Goal: Task Accomplishment & Management: Complete application form

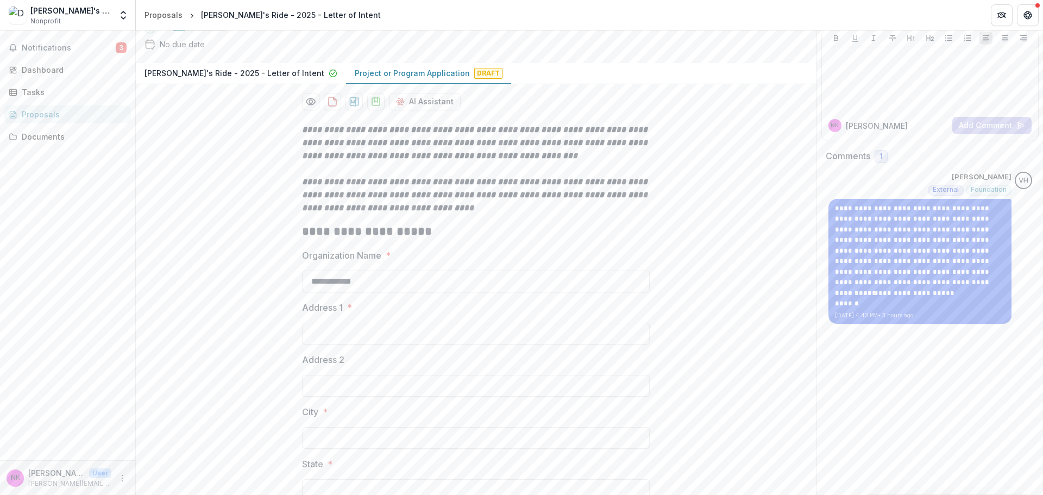
scroll to position [163, 0]
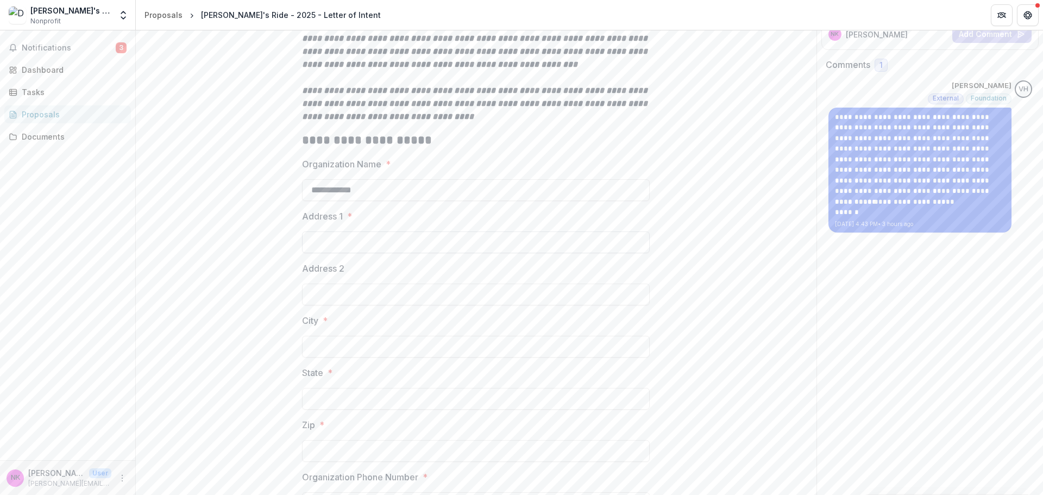
click at [357, 237] on input "Address 1 *" at bounding box center [476, 242] width 348 height 22
type input "**********"
click at [337, 348] on input "City *" at bounding box center [476, 347] width 348 height 22
type input "*********"
type input "**"
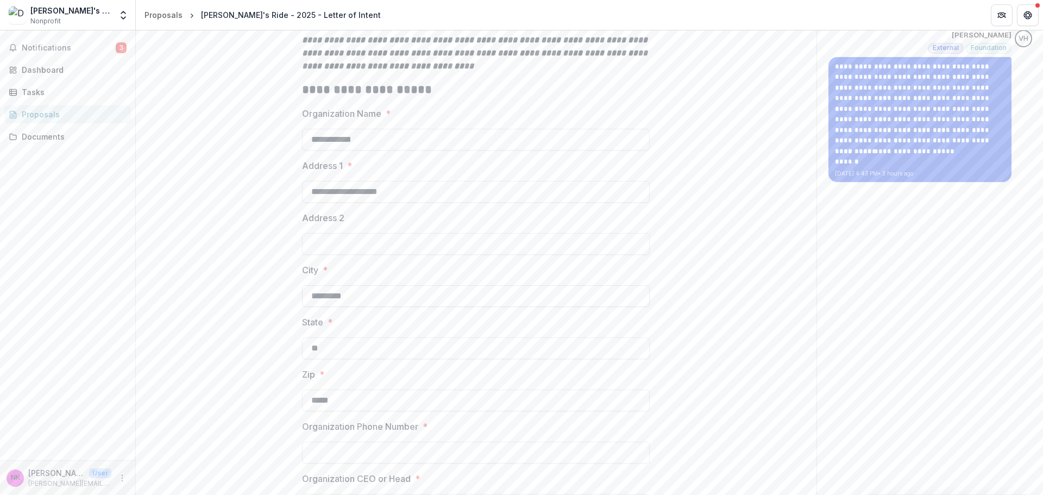
scroll to position [380, 0]
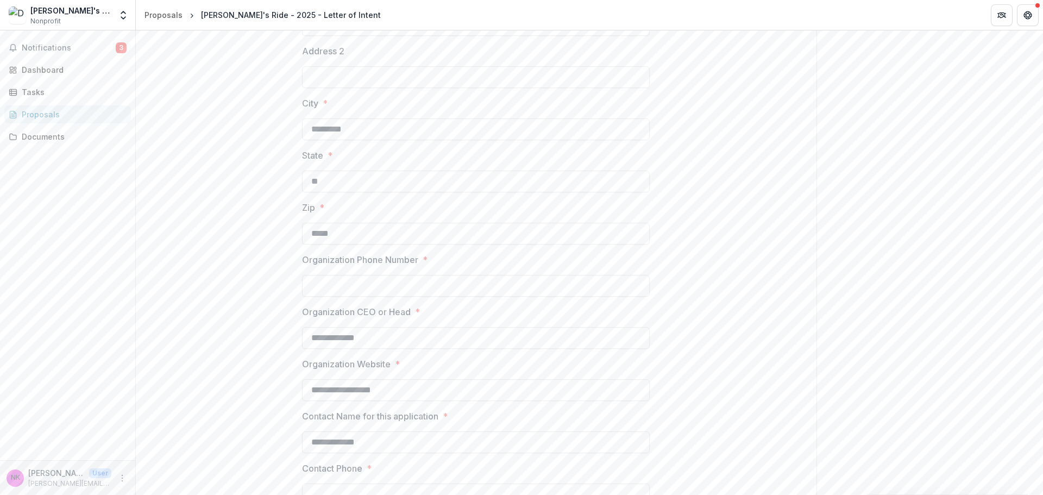
type input "*****"
click at [392, 280] on input "Organization Phone Number *" at bounding box center [476, 286] width 348 height 22
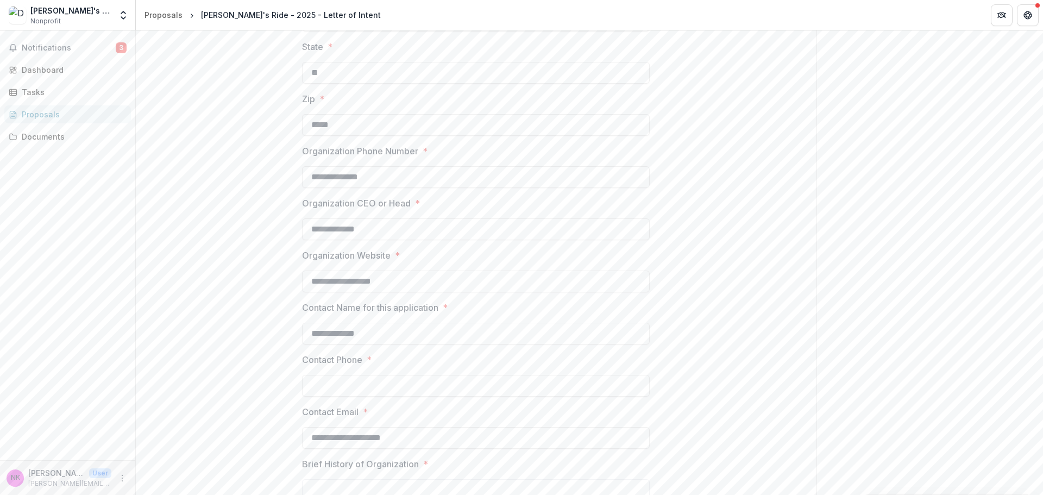
type input "**********"
click at [405, 385] on input "Contact Phone *" at bounding box center [476, 386] width 348 height 22
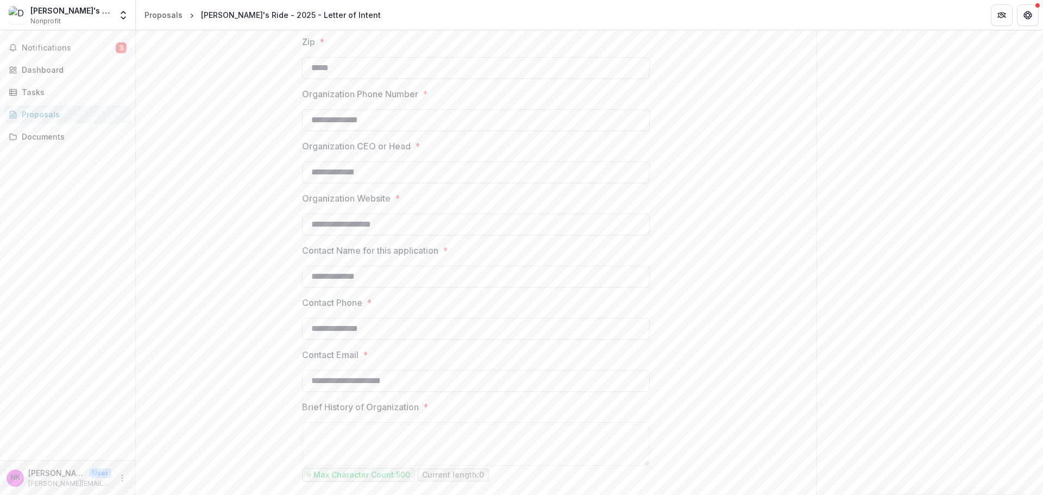
scroll to position [652, 0]
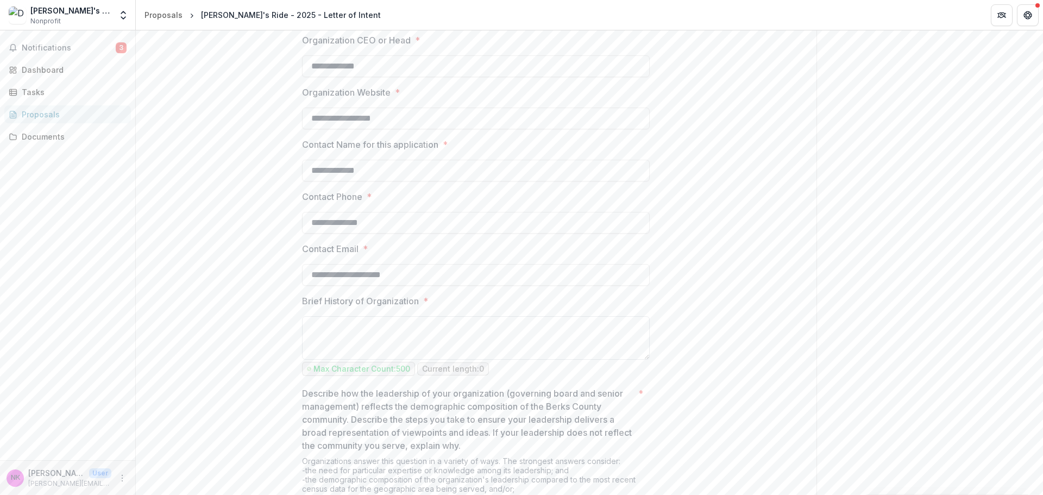
type input "**********"
click at [413, 325] on textarea "Brief History of Organization *" at bounding box center [476, 337] width 348 height 43
click at [322, 325] on textarea "Brief History of Organization *" at bounding box center [476, 337] width 348 height 43
paste textarea "**********"
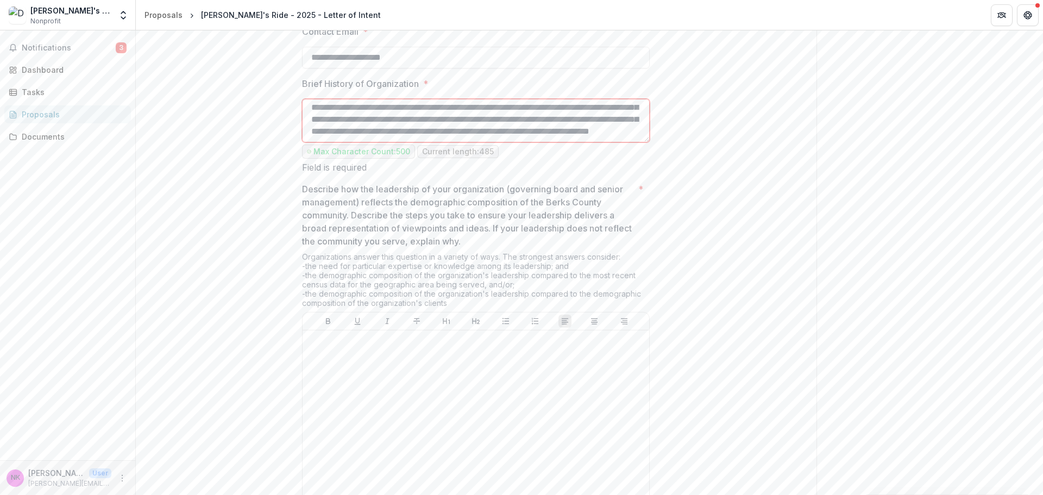
scroll to position [923, 0]
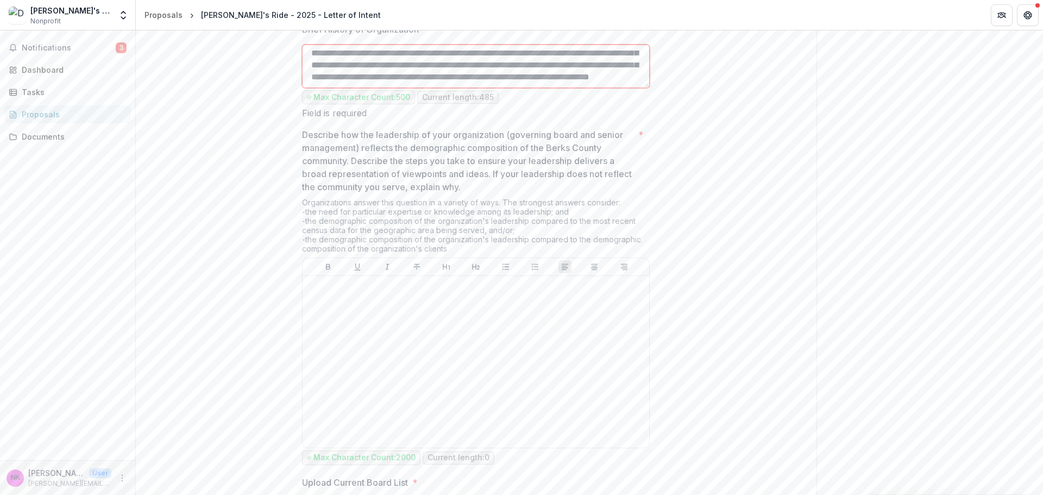
type textarea "**********"
click at [450, 313] on div at bounding box center [476, 361] width 338 height 163
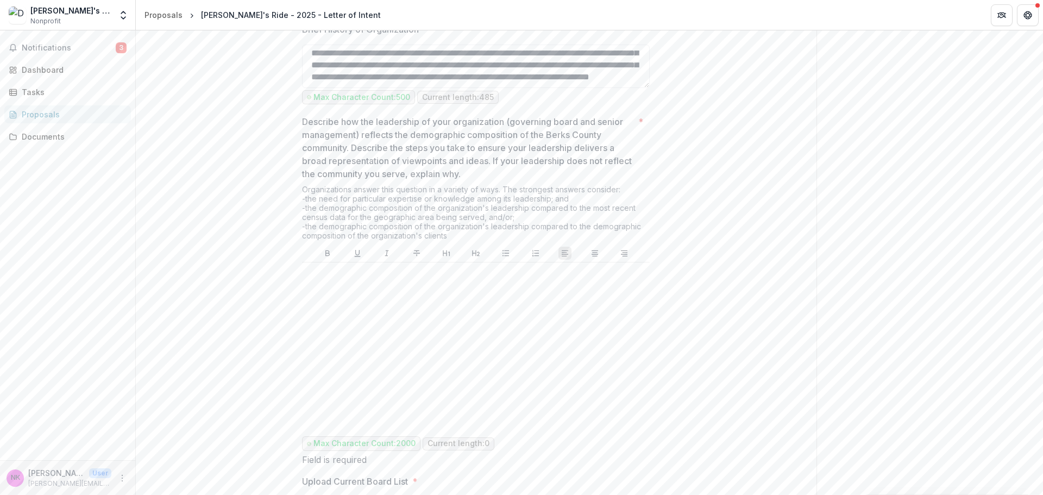
click at [413, 292] on div at bounding box center [475, 348] width 339 height 163
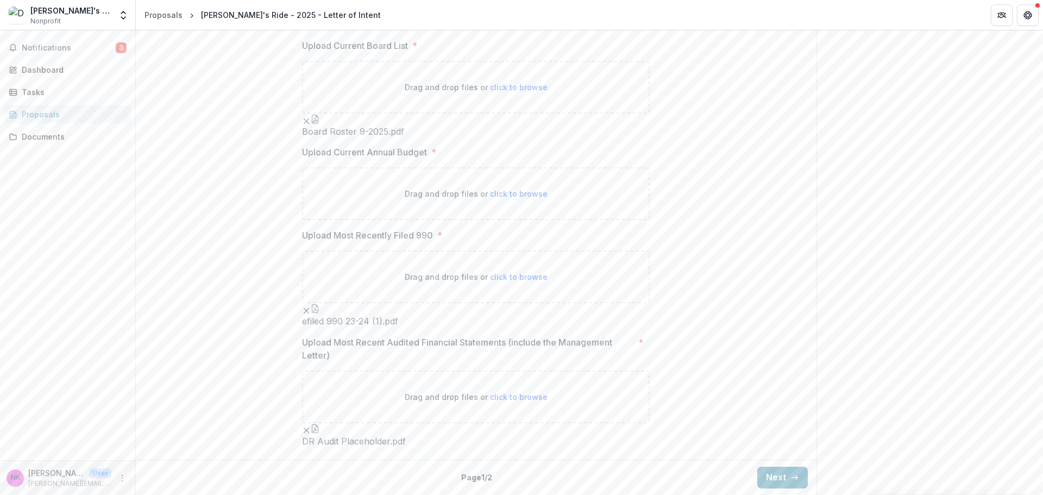
scroll to position [1643, 0]
click at [778, 471] on button "Next" at bounding box center [782, 477] width 51 height 22
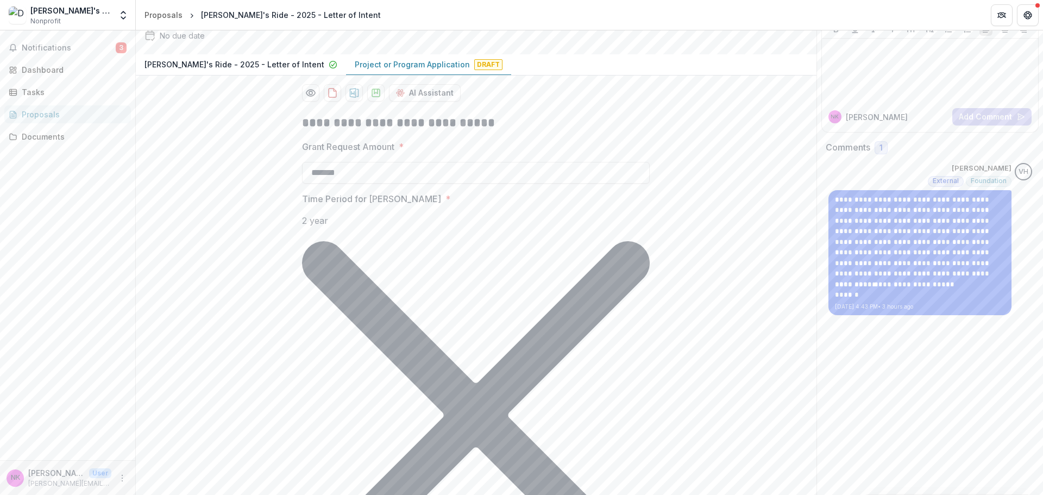
scroll to position [0, 0]
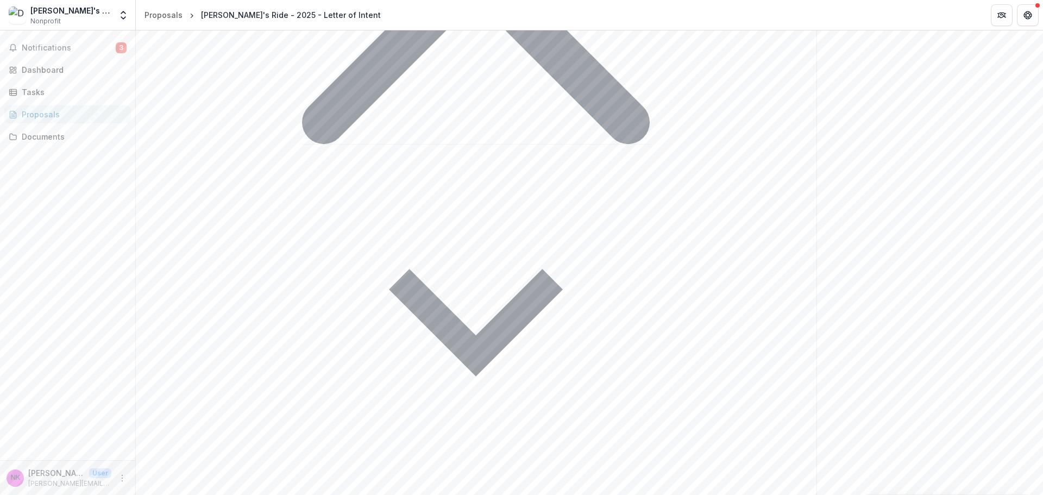
scroll to position [543, 0]
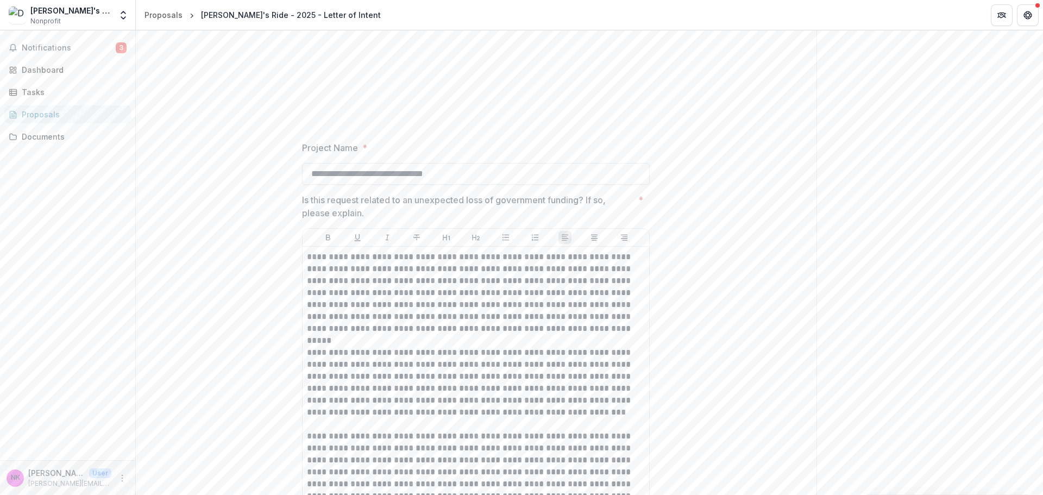
scroll to position [972, 0]
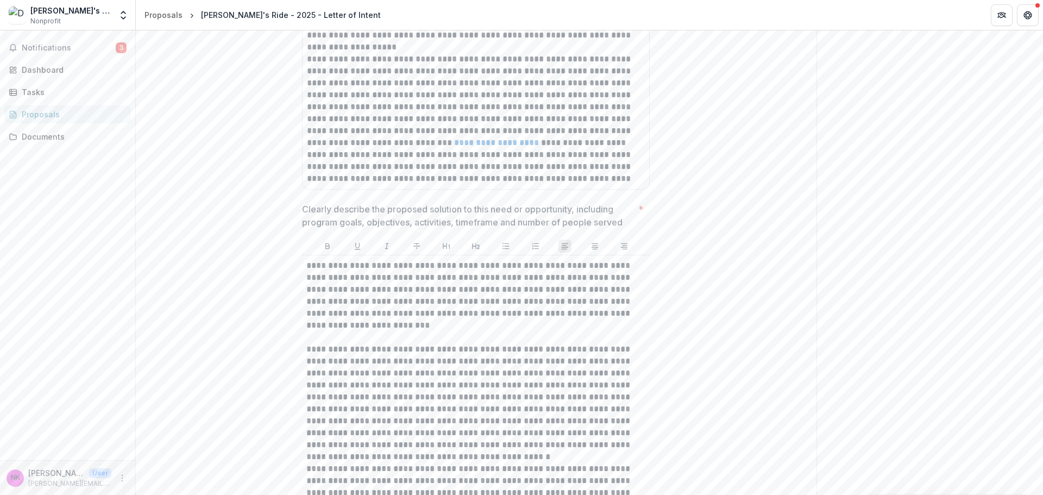
scroll to position [2244, 0]
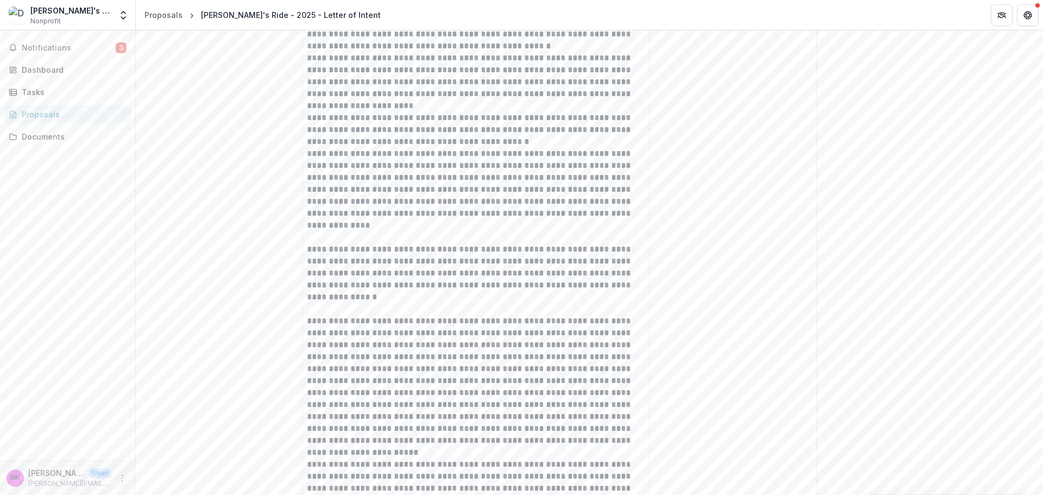
scroll to position [2667, 0]
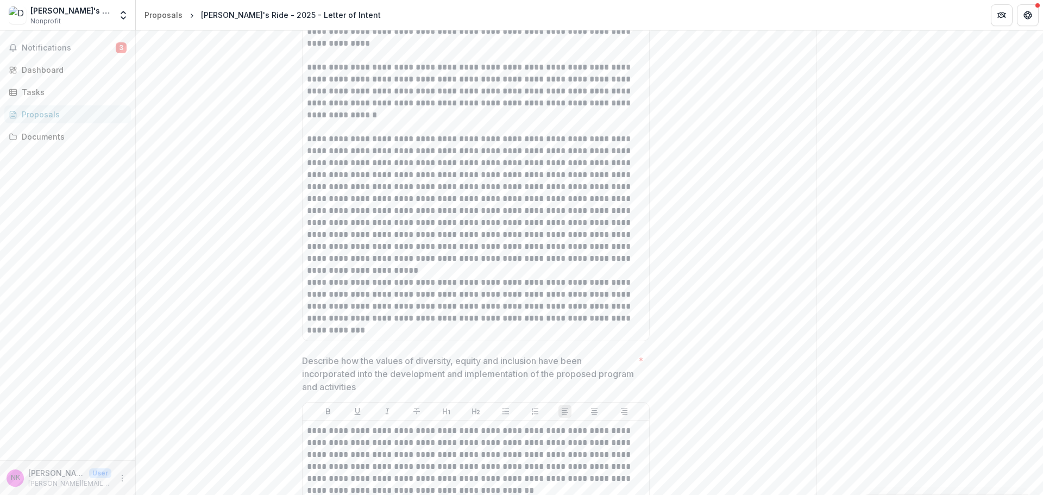
scroll to position [2884, 0]
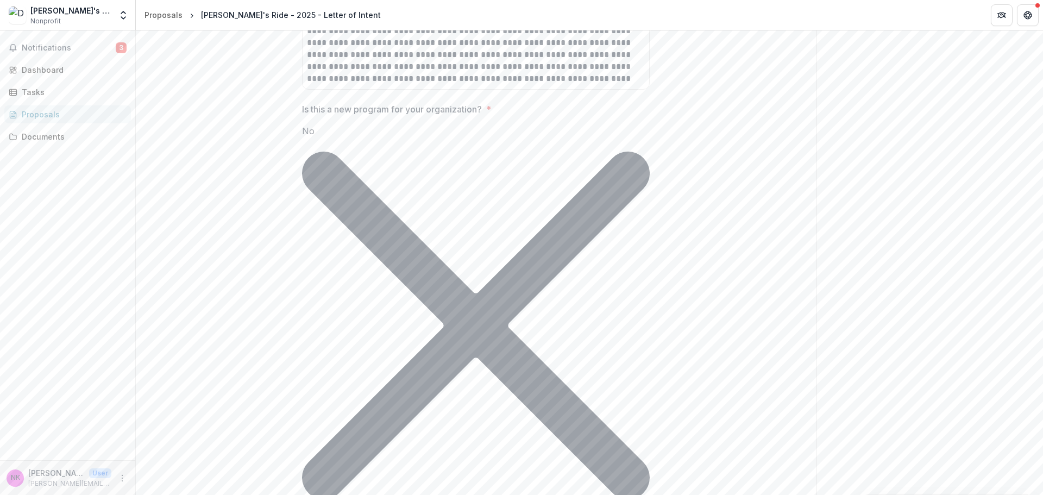
scroll to position [3446, 0]
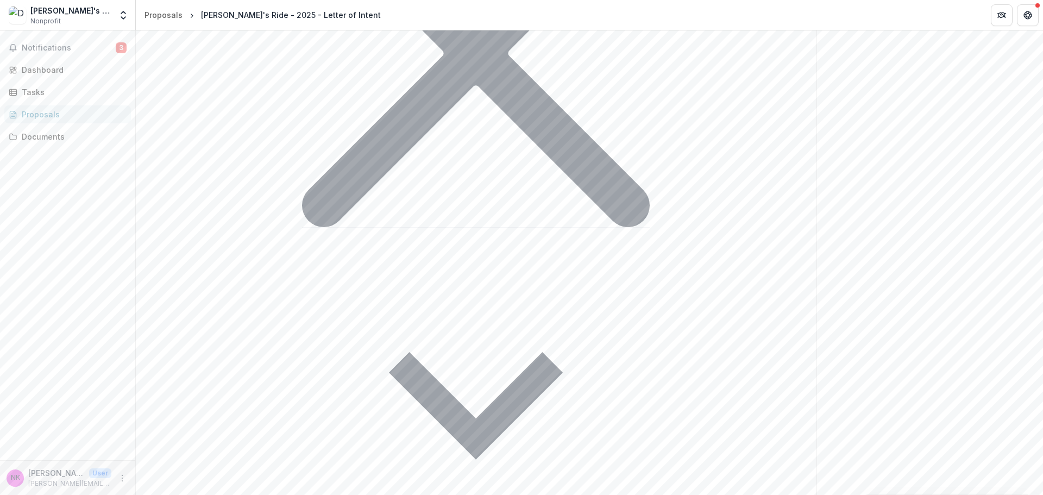
scroll to position [3717, 0]
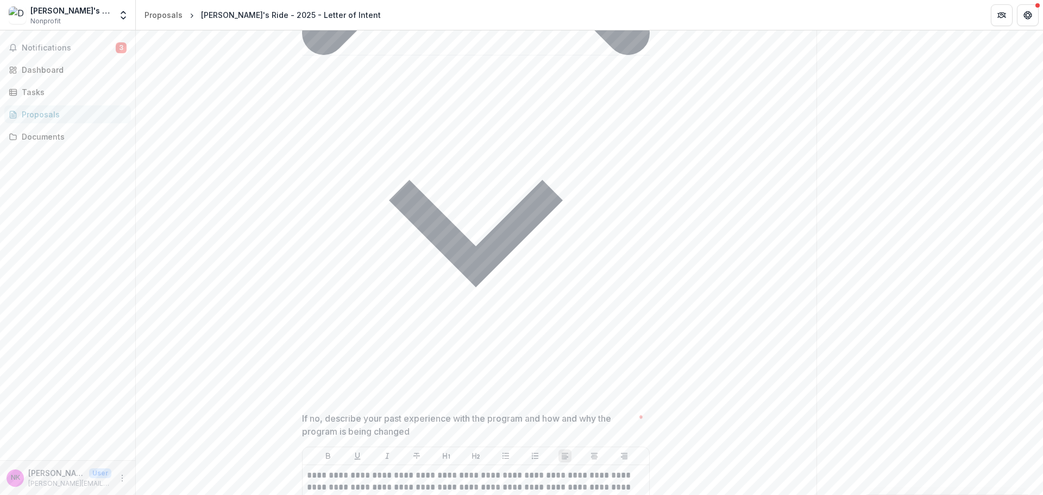
scroll to position [3754, 0]
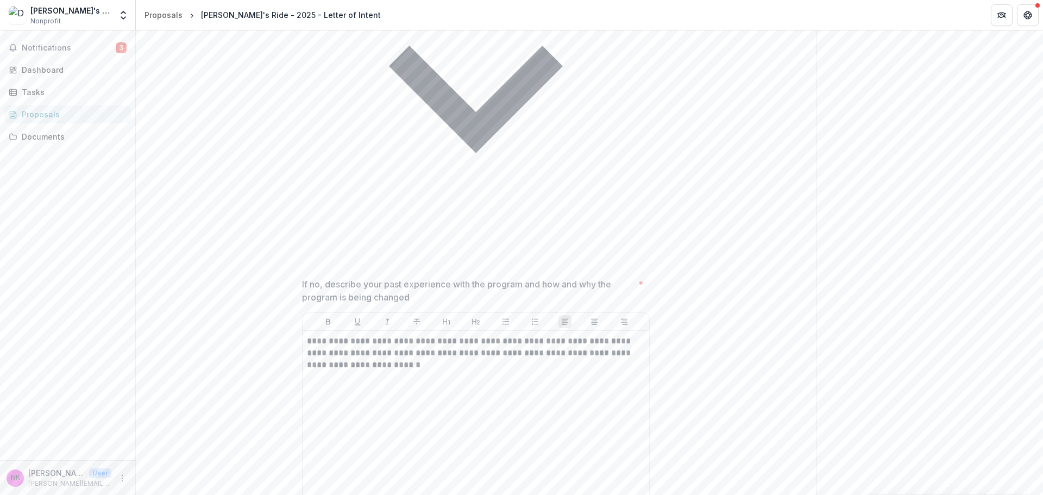
scroll to position [4026, 0]
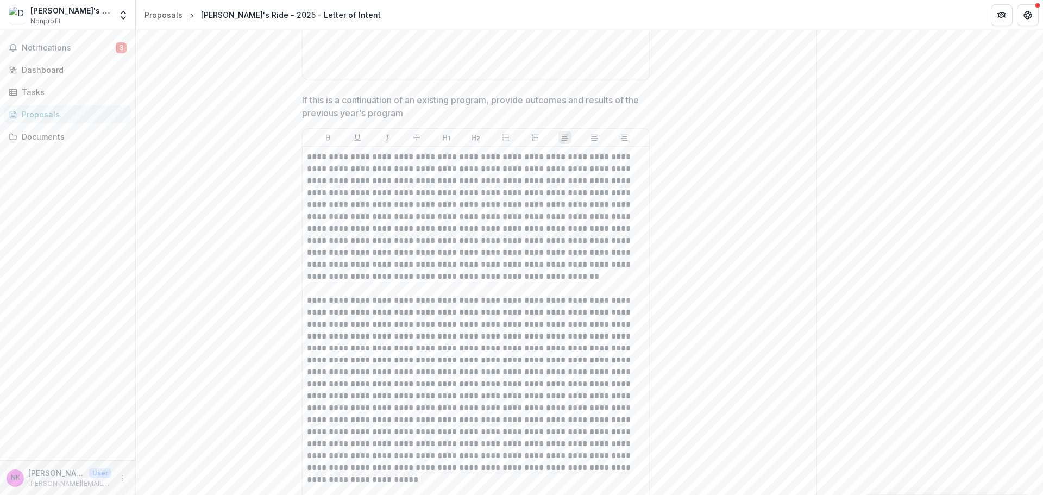
scroll to position [4449, 0]
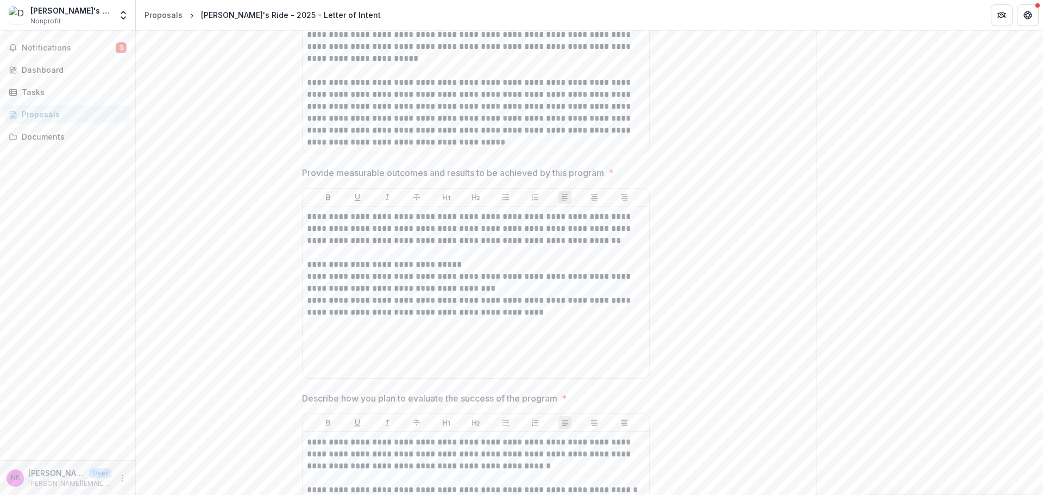
scroll to position [4872, 0]
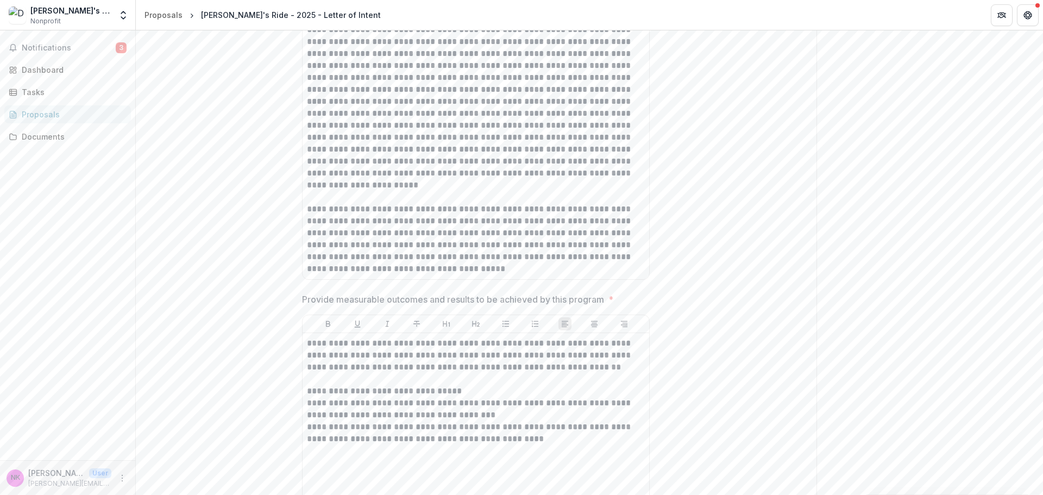
scroll to position [4646, 0]
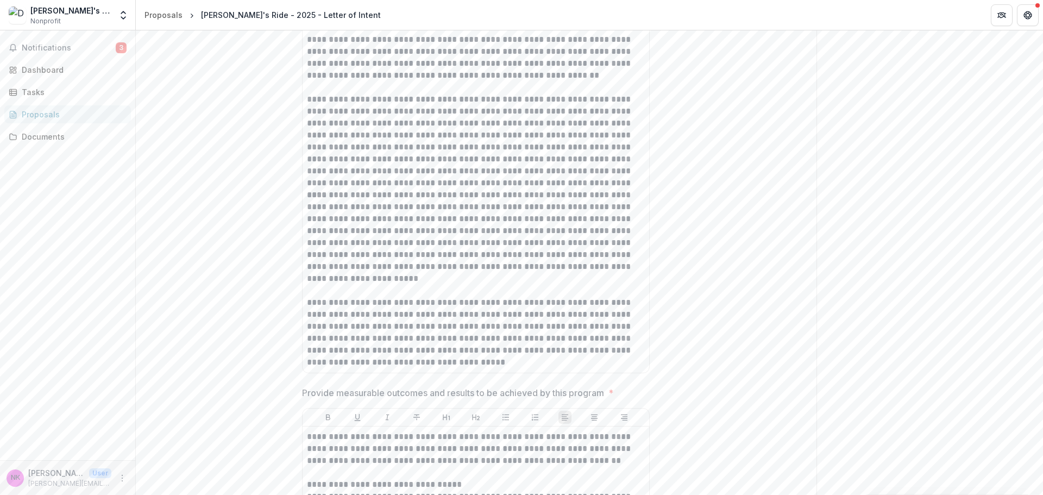
drag, startPoint x: 301, startPoint y: 199, endPoint x: 462, endPoint y: 215, distance: 162.1
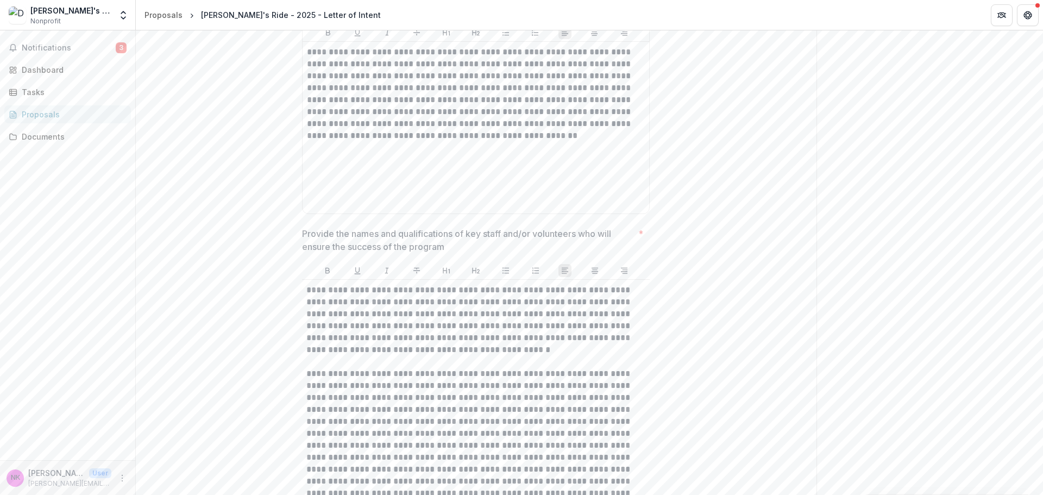
scroll to position [6246, 0]
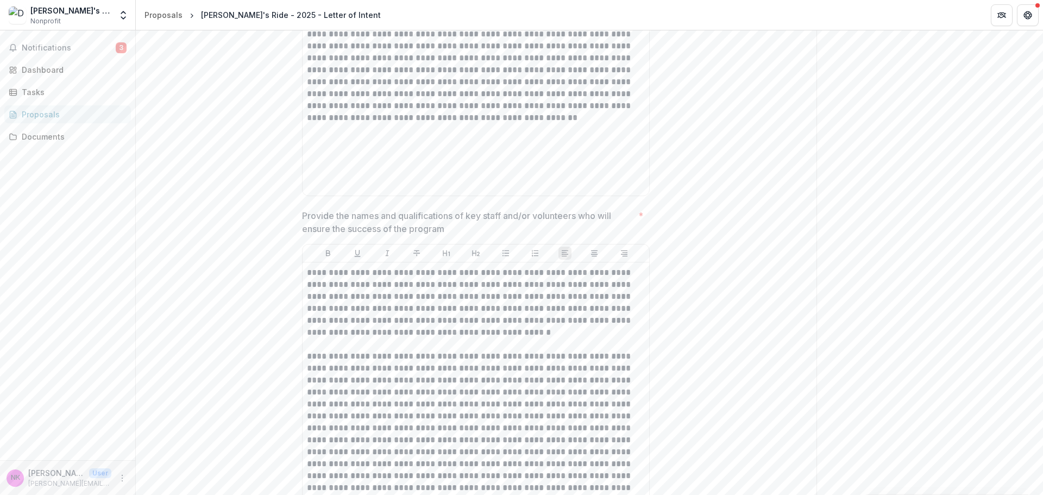
scroll to position [6324, 0]
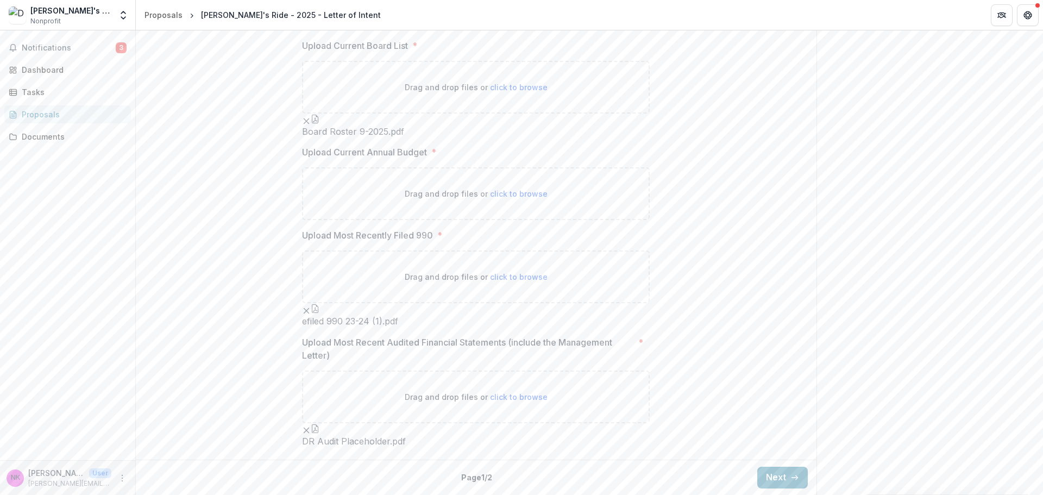
scroll to position [1643, 0]
click at [781, 472] on button "Next" at bounding box center [782, 477] width 51 height 22
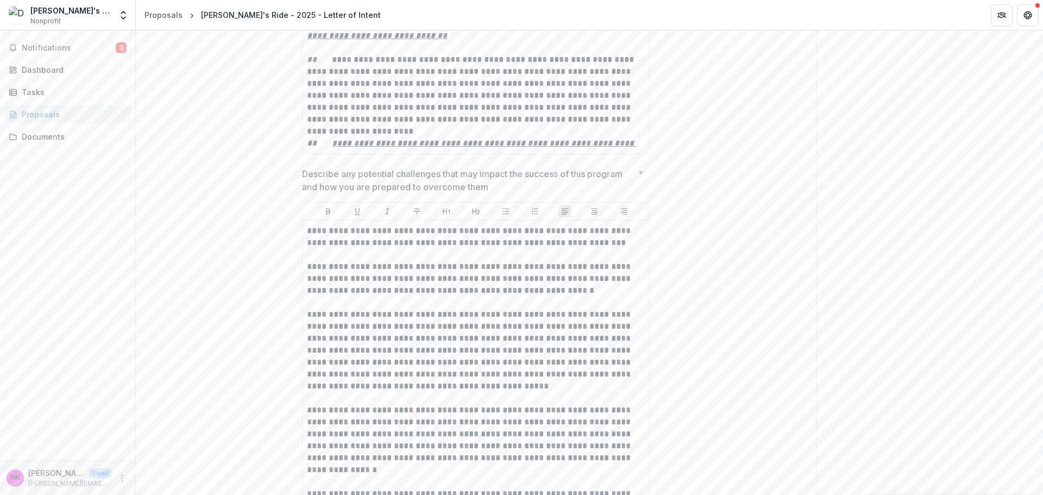
scroll to position [5539, 0]
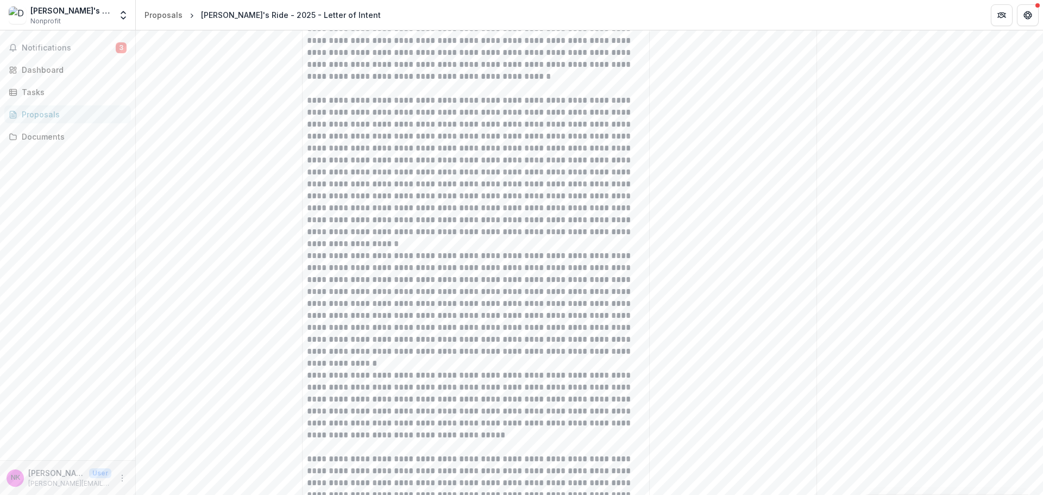
scroll to position [6324, 0]
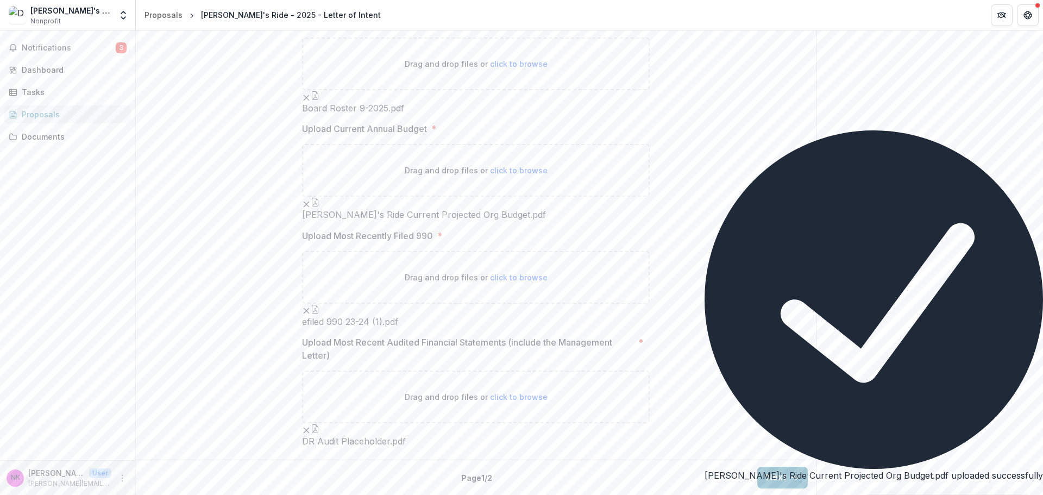
scroll to position [1521, 0]
click at [704, 491] on icon "Close" at bounding box center [704, 491] width 0 height 0
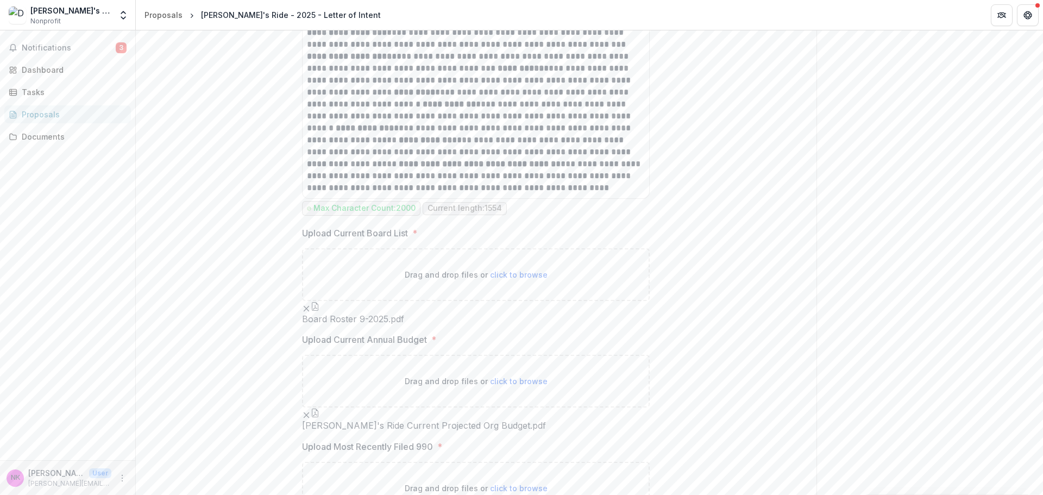
scroll to position [1249, 0]
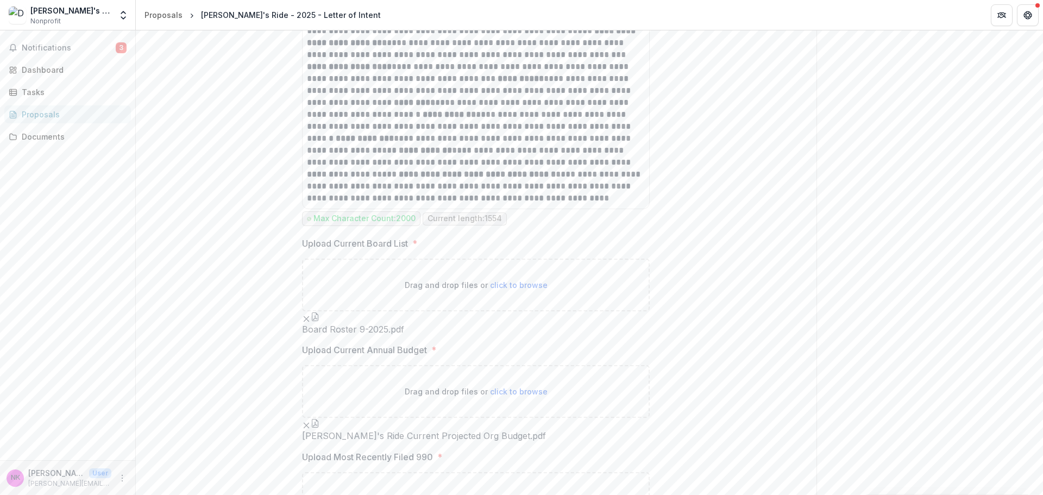
click at [318, 321] on icon "button" at bounding box center [315, 316] width 7 height 9
click at [0, 494] on icon "Close" at bounding box center [0, 504] width 0 height 0
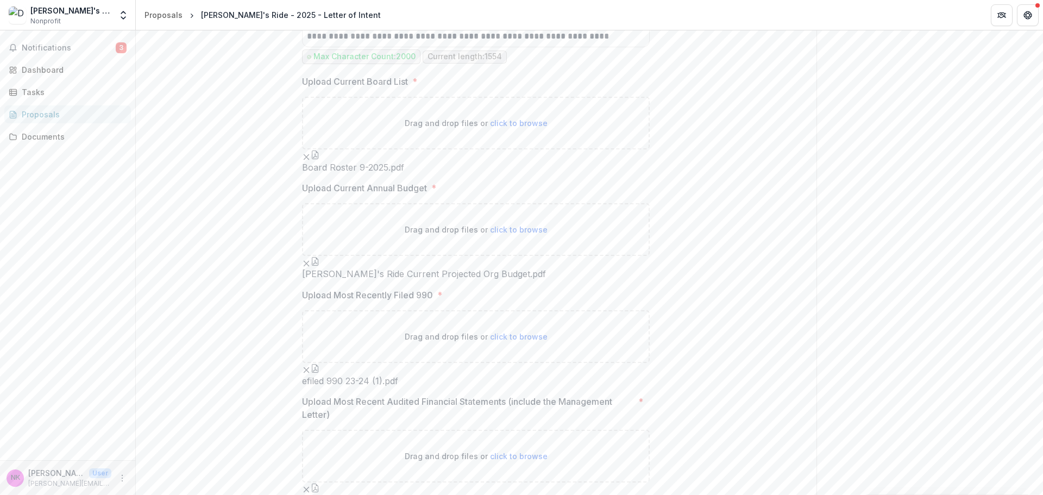
scroll to position [1412, 0]
click at [319, 264] on icon "button" at bounding box center [315, 260] width 9 height 9
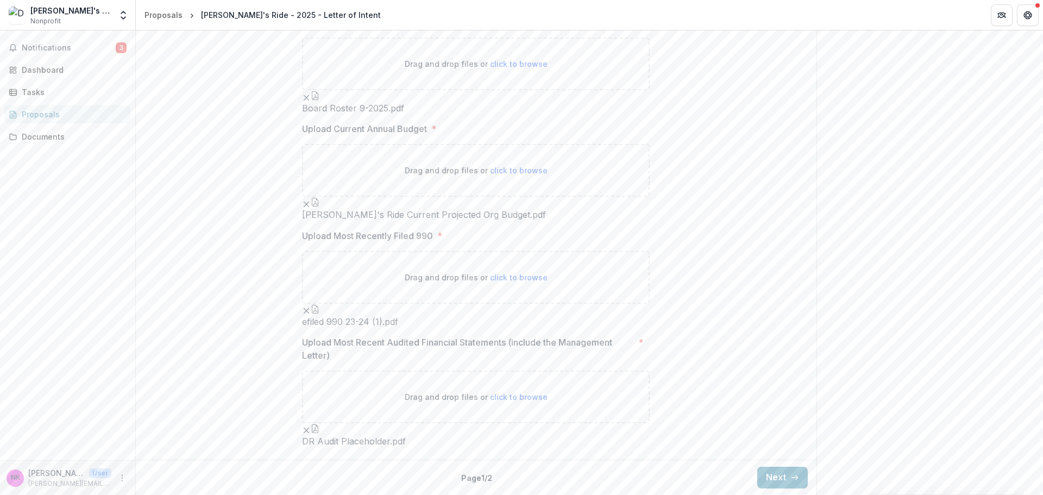
scroll to position [1732, 0]
click at [319, 305] on button "button" at bounding box center [315, 309] width 9 height 9
click at [797, 472] on button "Next" at bounding box center [782, 477] width 51 height 22
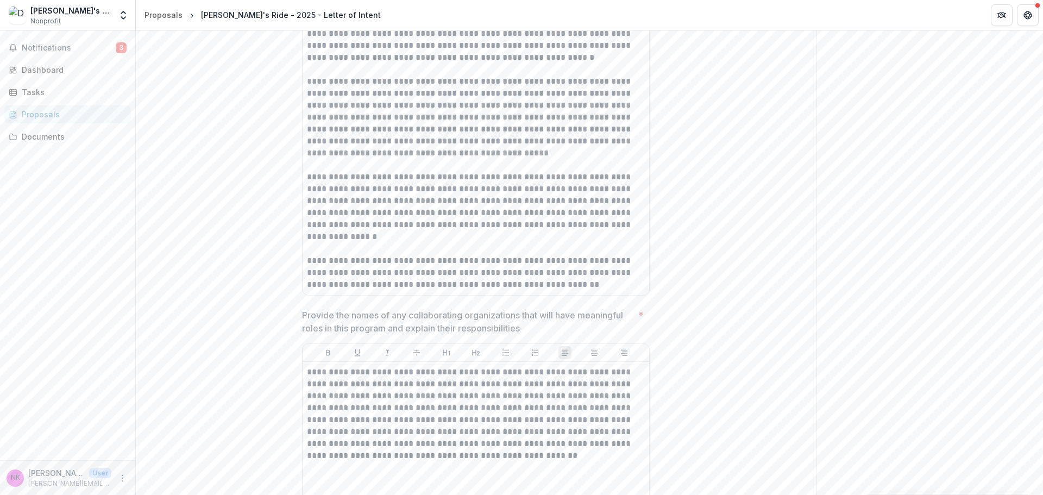
scroll to position [5751, 0]
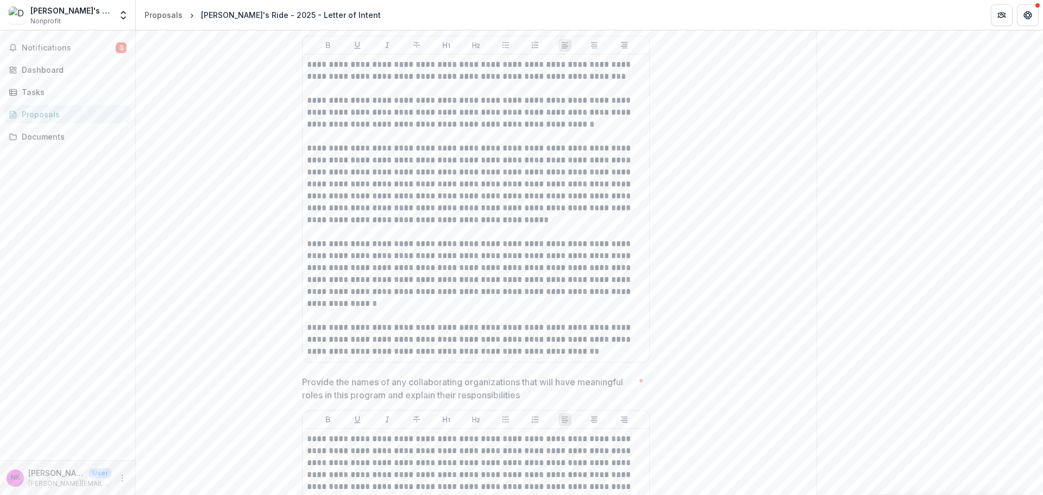
scroll to position [5789, 0]
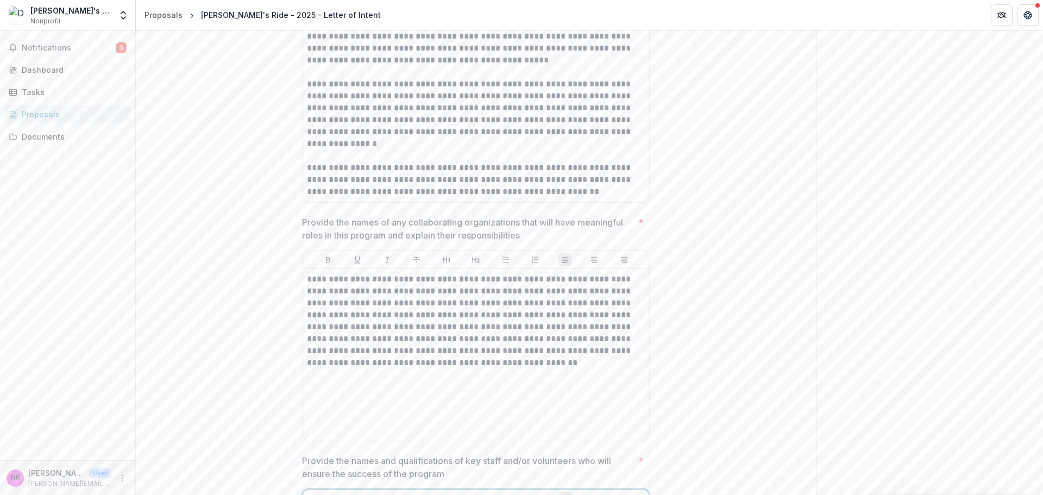
drag, startPoint x: 459, startPoint y: 201, endPoint x: 447, endPoint y: 211, distance: 15.9
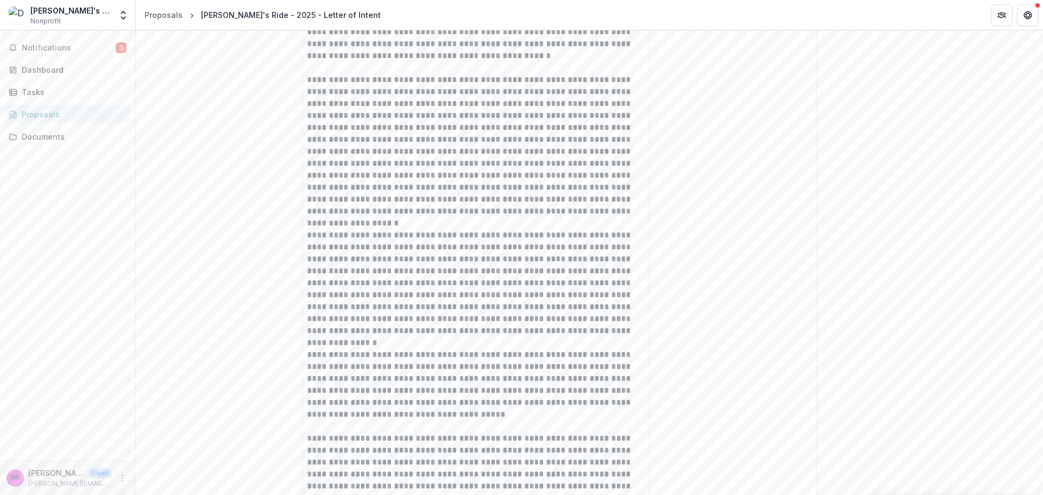
scroll to position [6312, 0]
click at [0, 494] on button "Close" at bounding box center [0, 504] width 0 height 0
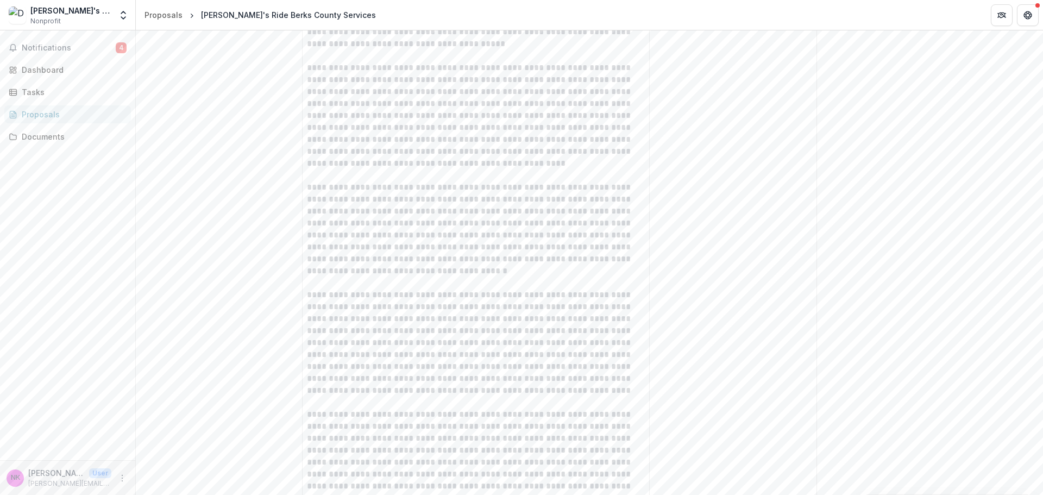
scroll to position [0, 0]
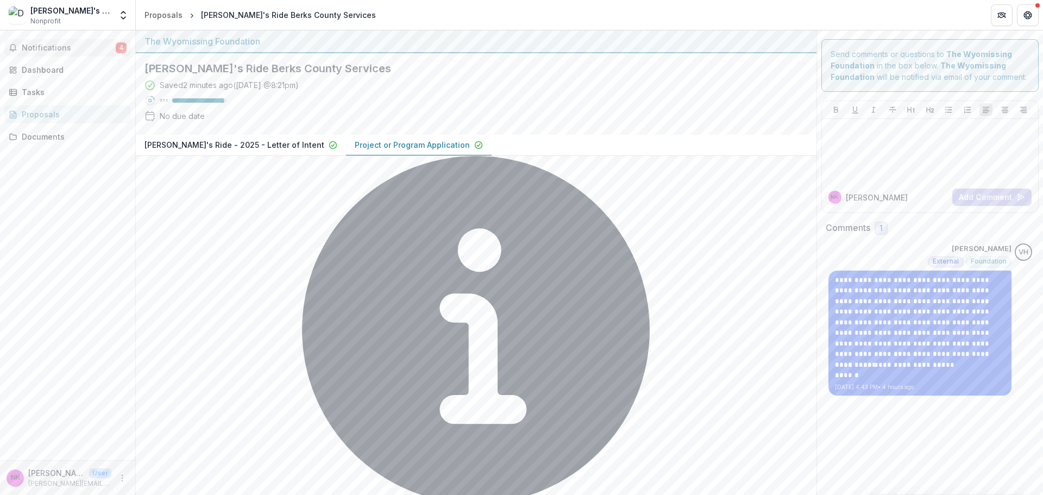
click at [78, 46] on span "Notifications" at bounding box center [69, 47] width 94 height 9
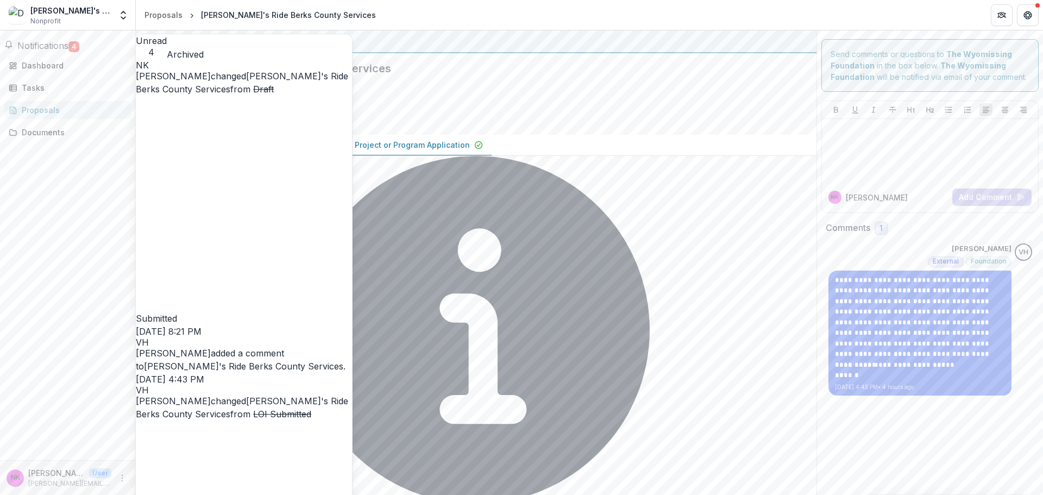
click at [257, 71] on link "[PERSON_NAME]'s Ride Berks County Services" at bounding box center [242, 83] width 212 height 24
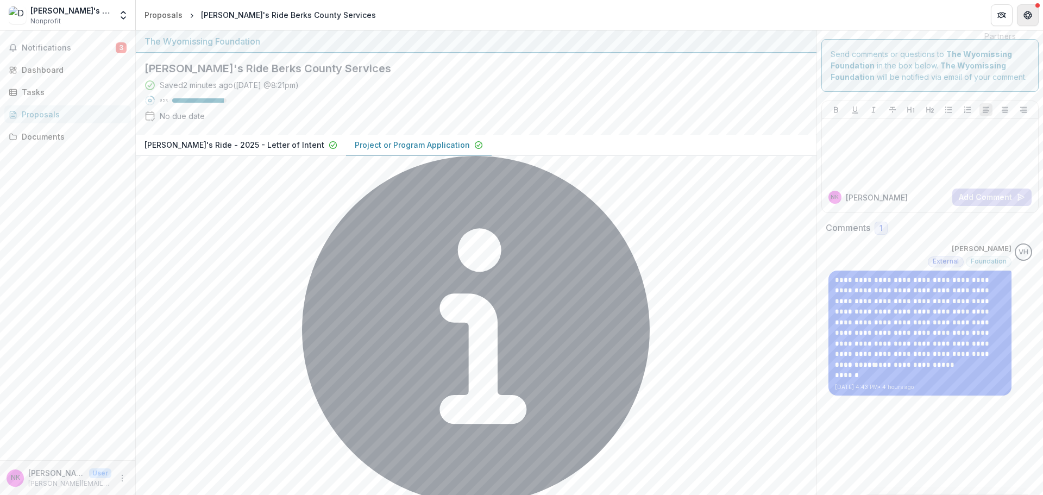
click at [1023, 10] on button "Get Help" at bounding box center [1028, 15] width 22 height 22
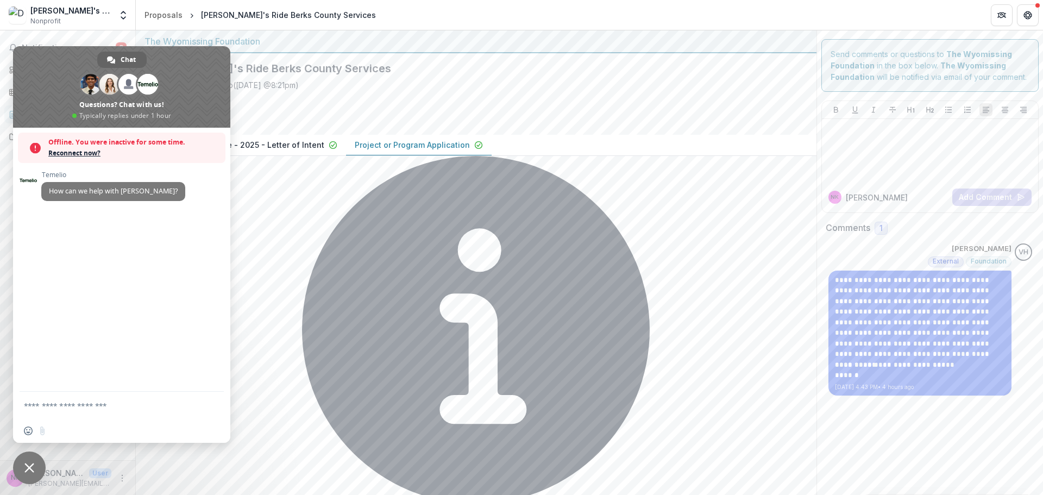
click at [370, 84] on div "Saved 2 minutes ago ( [DATE] @ 8:21pm ) 95 % No due date" at bounding box center [467, 102] width 646 height 47
click at [22, 458] on span "Close chat" at bounding box center [29, 467] width 33 height 33
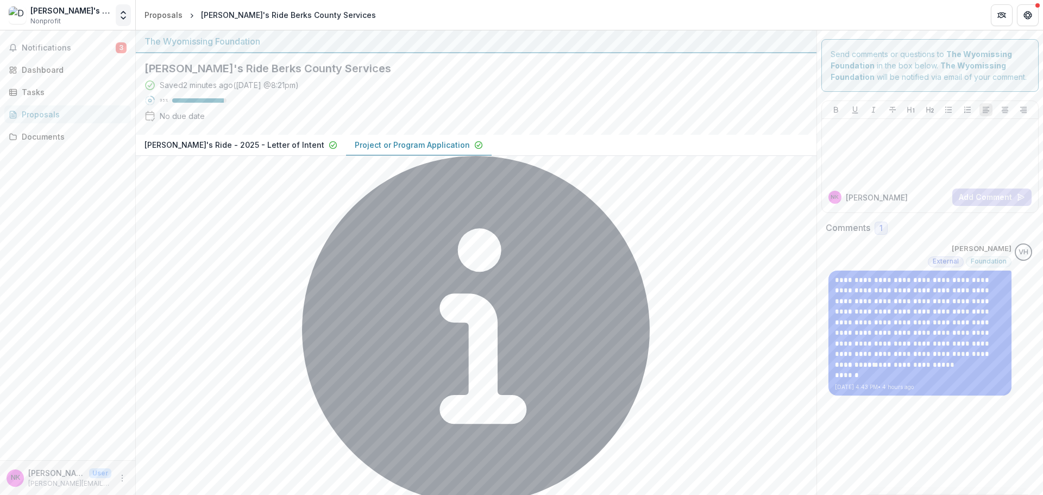
click at [124, 14] on icon "Open entity switcher" at bounding box center [123, 15] width 11 height 11
click at [444, 87] on div "Saved 2 minutes ago ( [DATE] @ 8:21pm ) 95 % No due date" at bounding box center [467, 102] width 646 height 47
